Goal: Check status: Check status

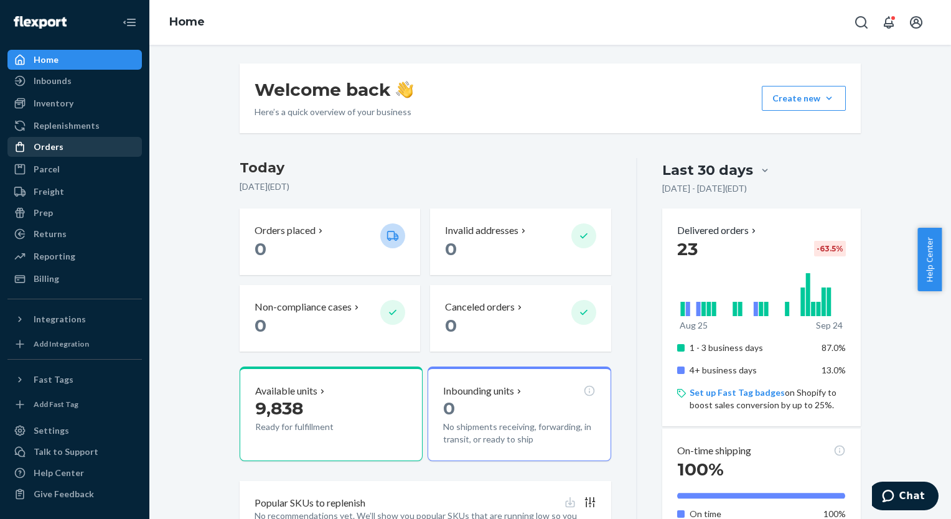
click at [56, 151] on div "Orders" at bounding box center [49, 147] width 30 height 12
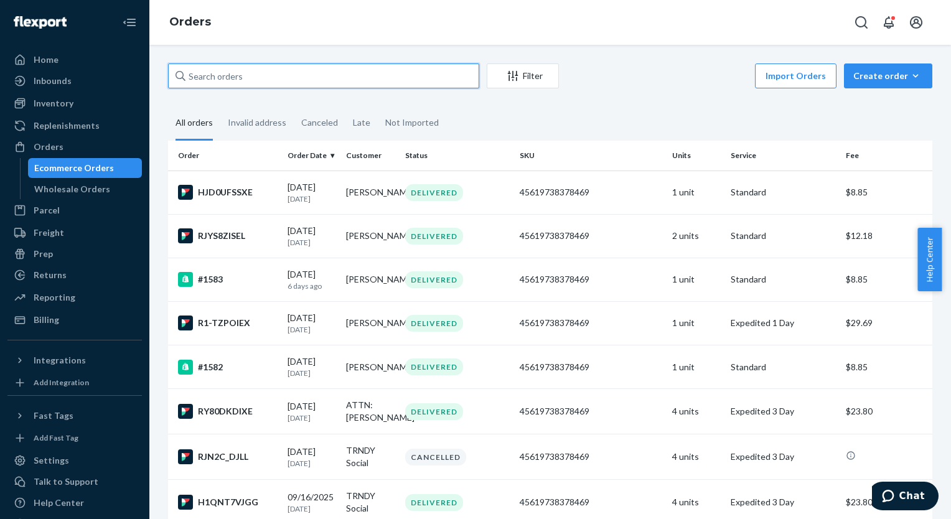
click at [223, 80] on input "text" at bounding box center [323, 75] width 311 height 25
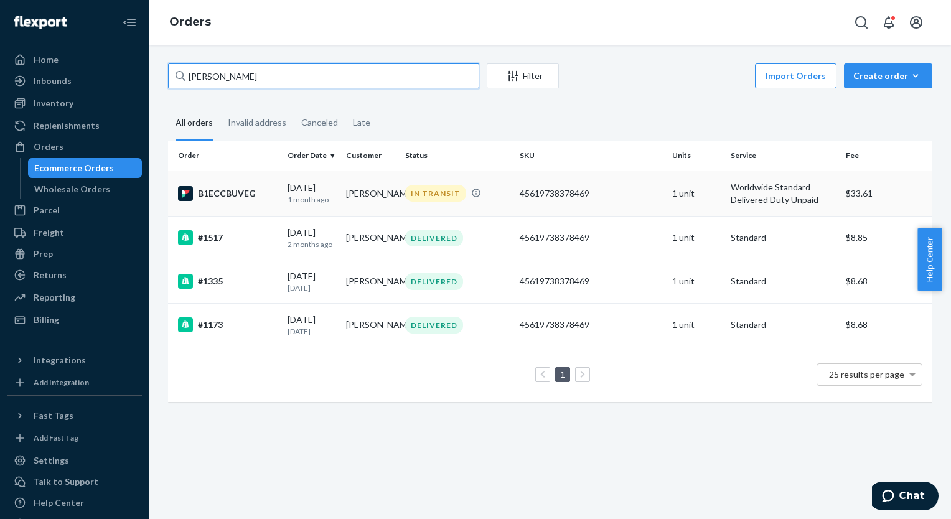
type input "[PERSON_NAME]"
click at [385, 195] on td "[PERSON_NAME]" at bounding box center [370, 193] width 59 height 45
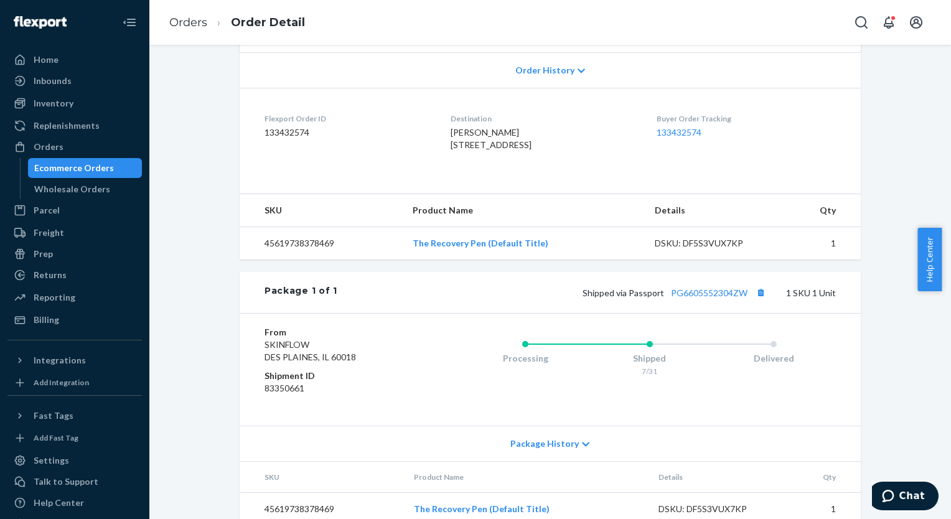
scroll to position [288, 0]
